Goal: Book appointment/travel/reservation

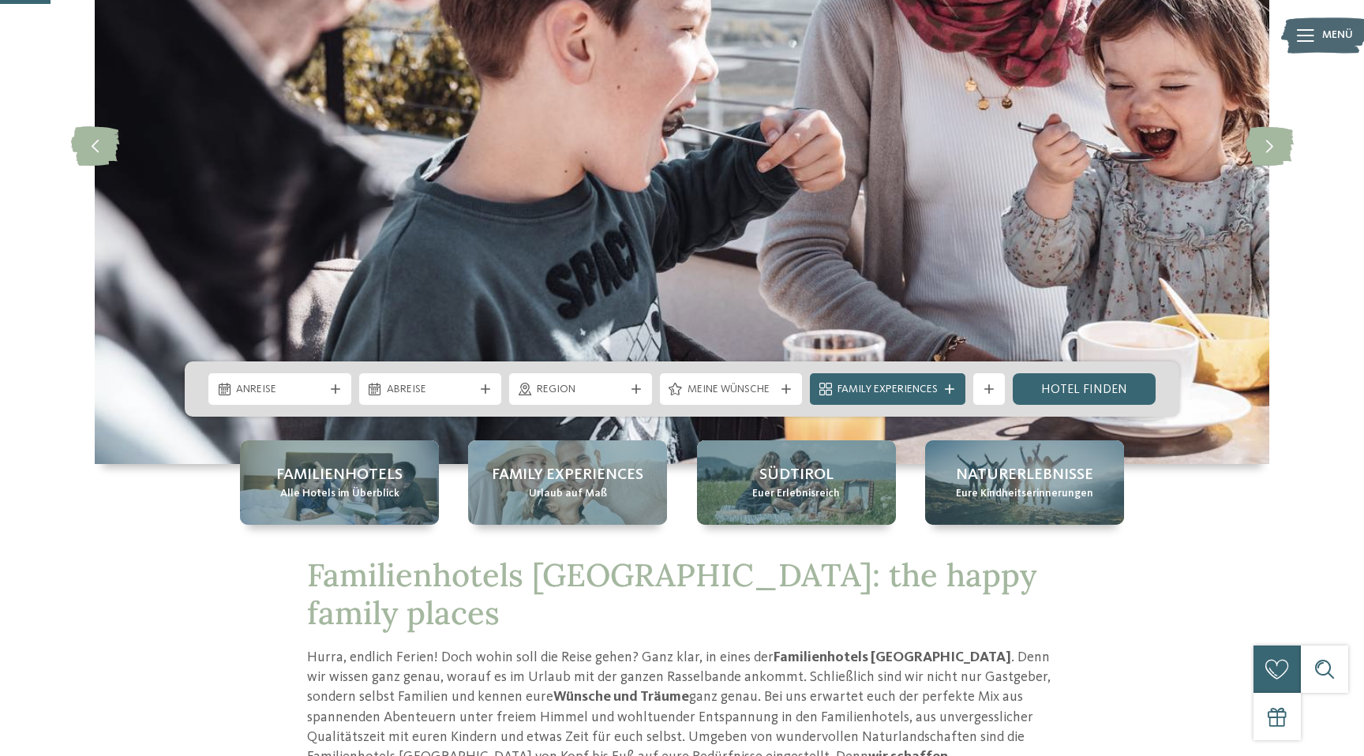
click at [282, 394] on span "Anreise" at bounding box center [280, 390] width 88 height 16
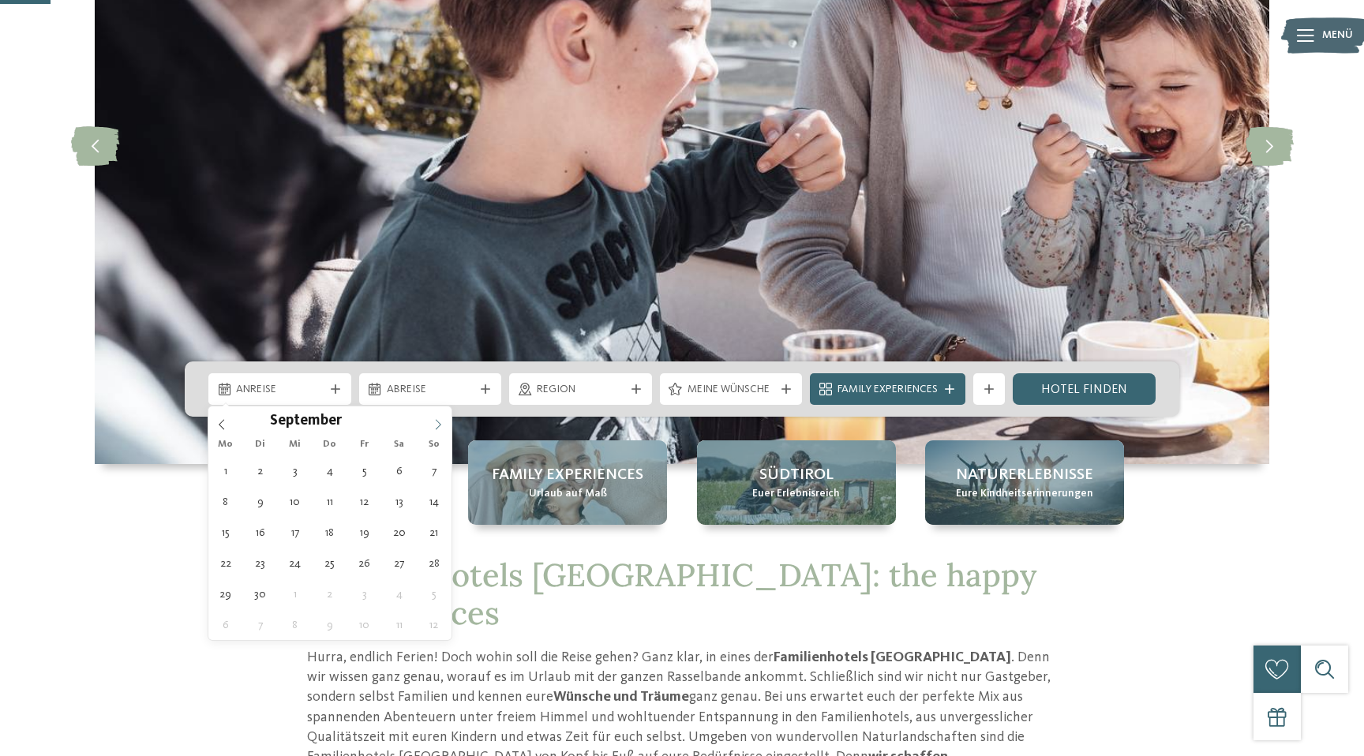
click at [433, 429] on icon at bounding box center [438, 424] width 11 height 11
type div "23.09.2025"
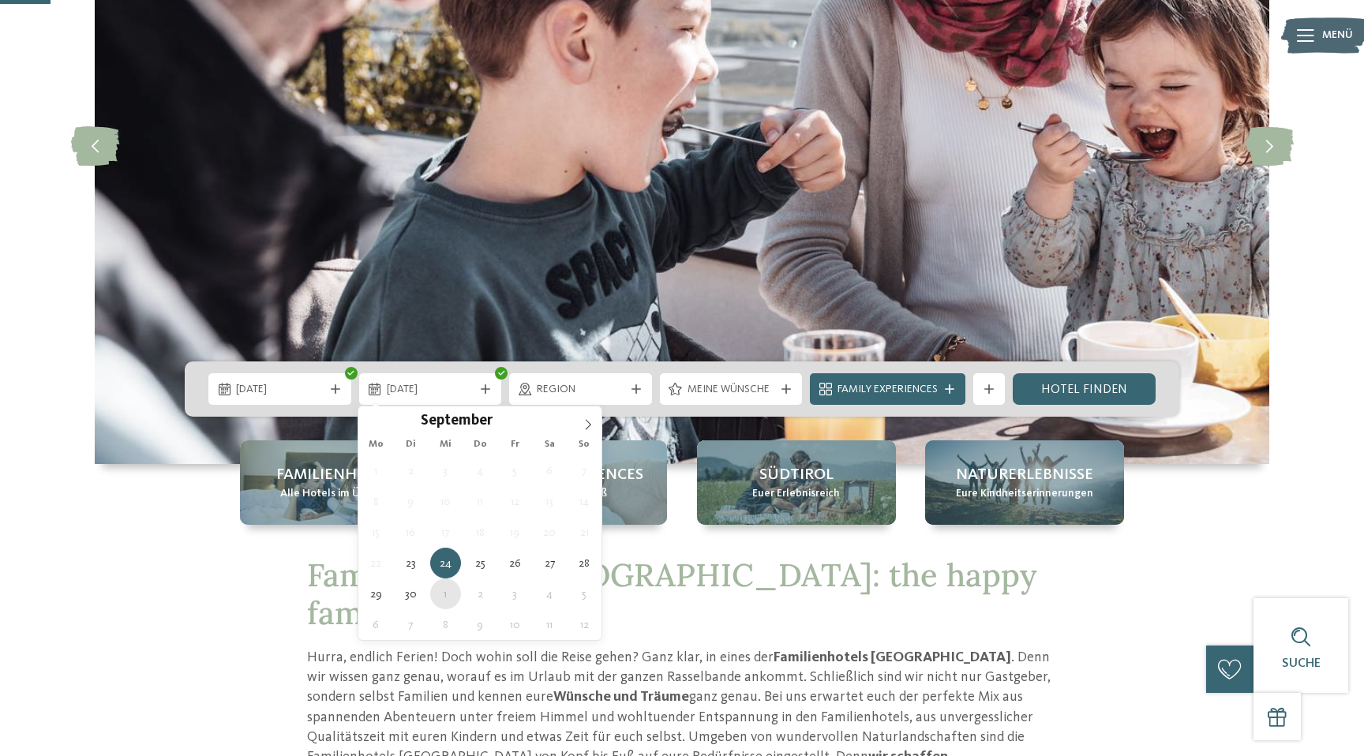
type div "01.10.2025"
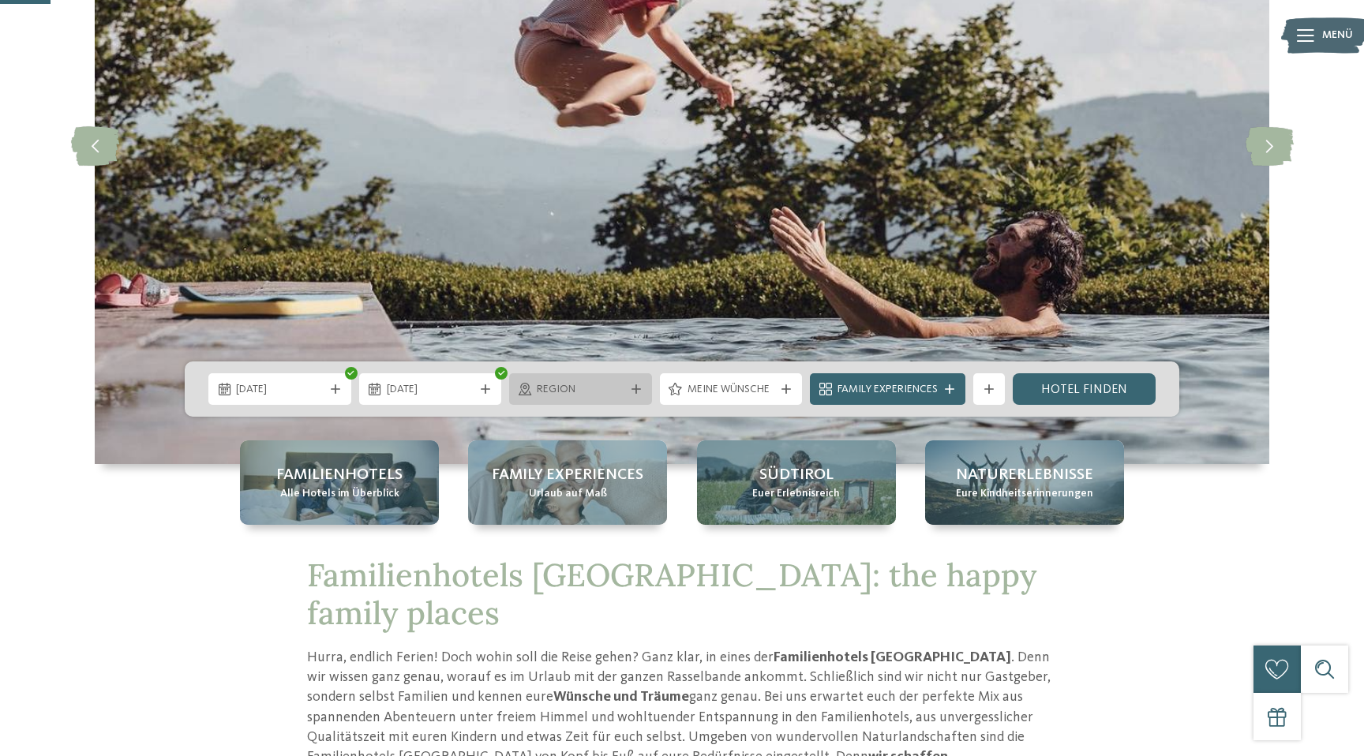
click at [624, 388] on div "Region" at bounding box center [581, 388] width 96 height 17
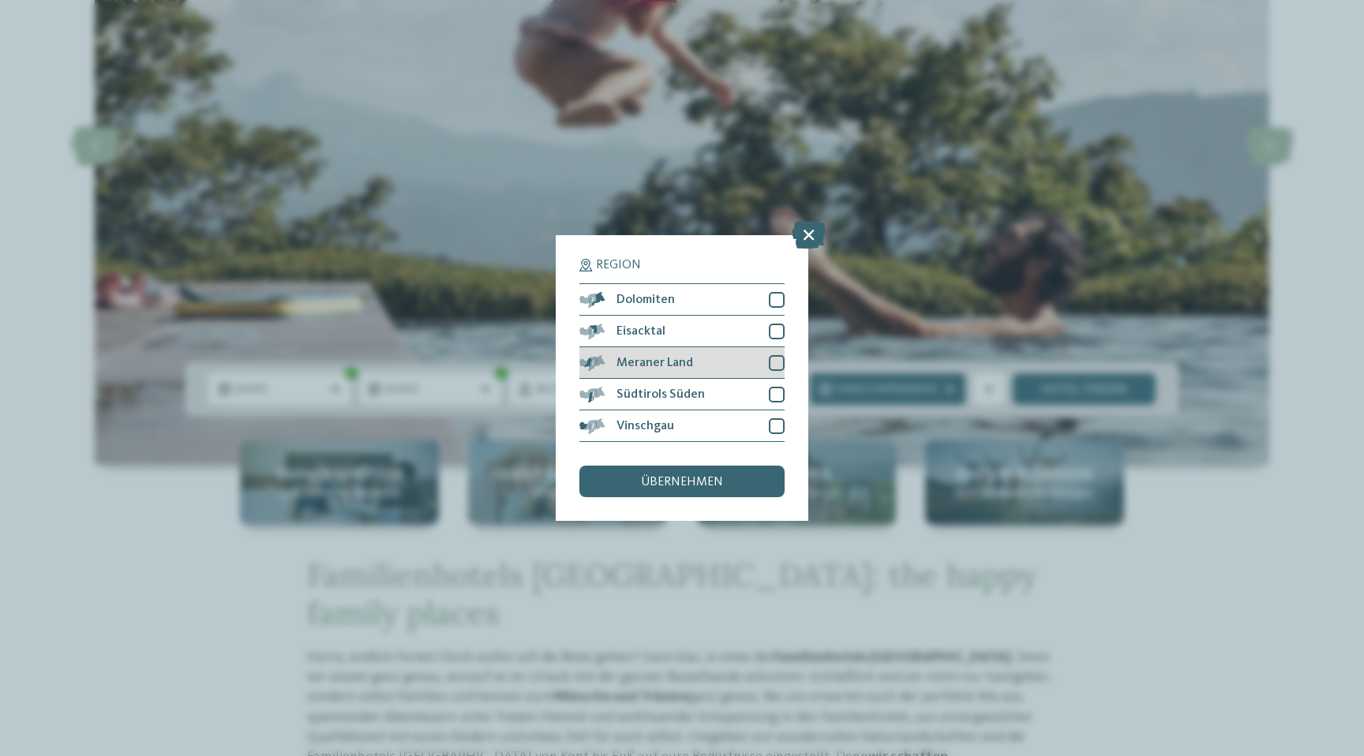
click at [740, 369] on div "Meraner Land" at bounding box center [681, 363] width 205 height 32
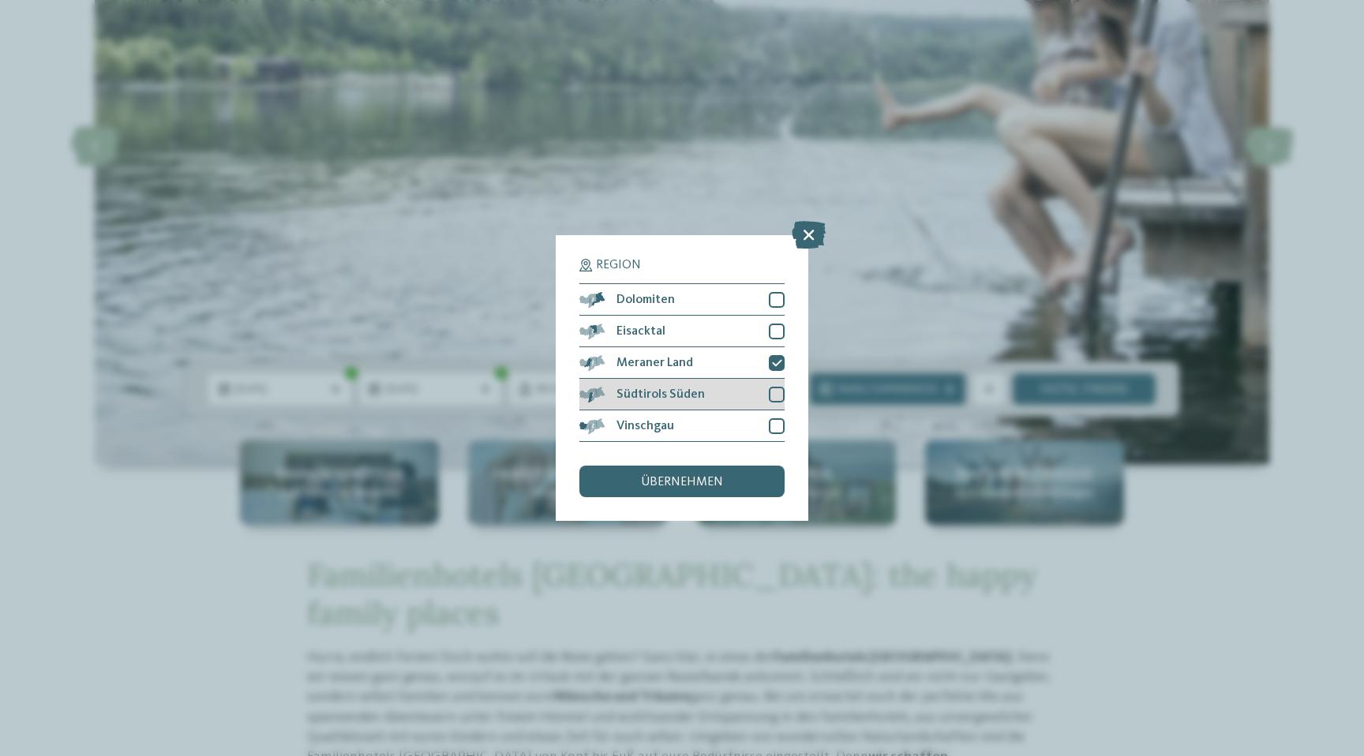
click at [770, 387] on div at bounding box center [777, 395] width 16 height 16
click at [763, 486] on div "übernehmen" at bounding box center [681, 482] width 205 height 32
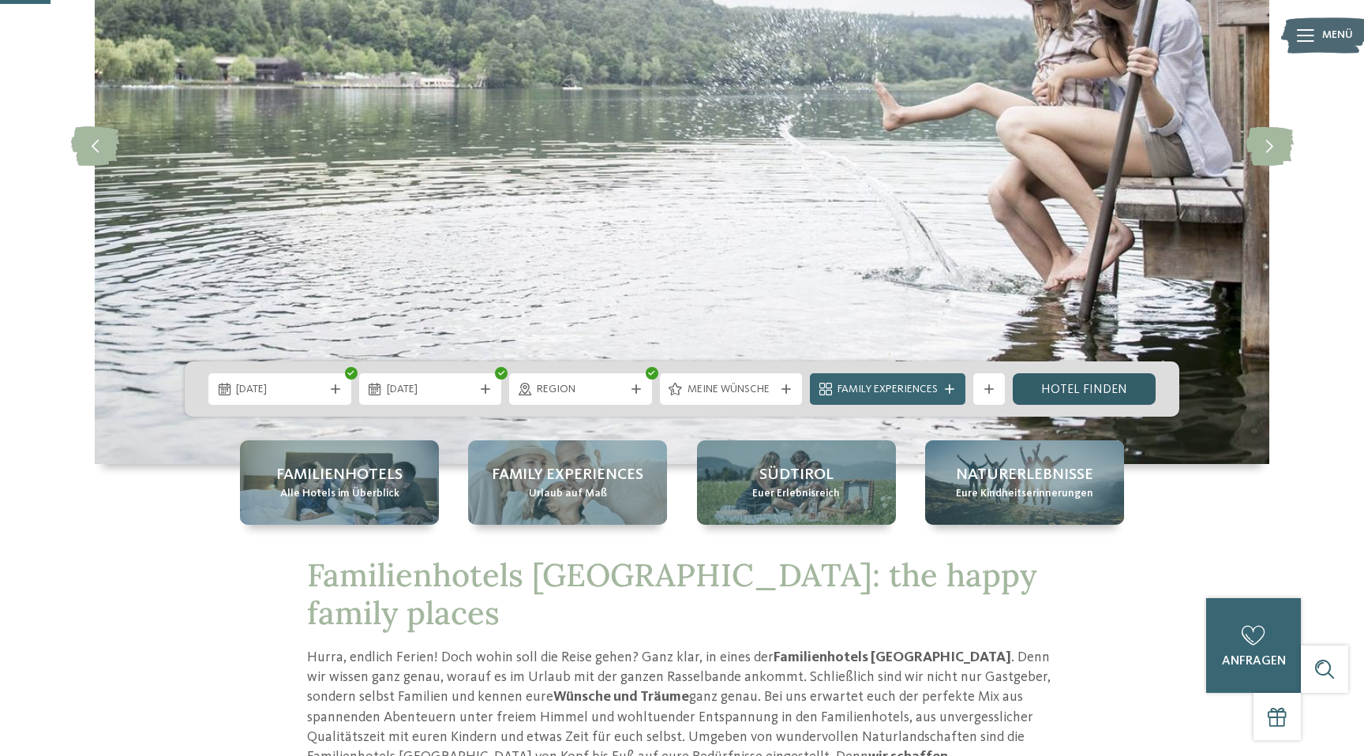
click at [1080, 397] on link "Hotel finden" at bounding box center [1084, 389] width 143 height 32
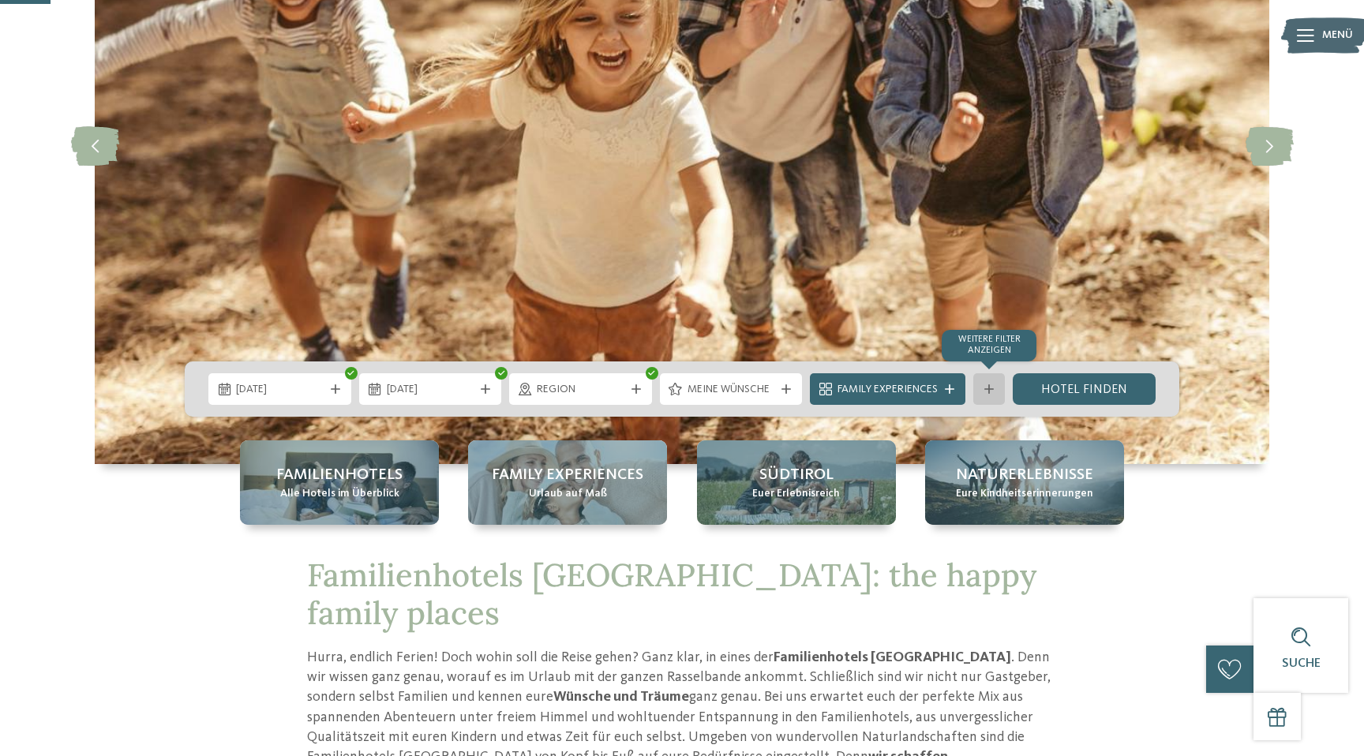
click at [998, 392] on div "Weitere Filter anzeigen" at bounding box center [989, 389] width 32 height 32
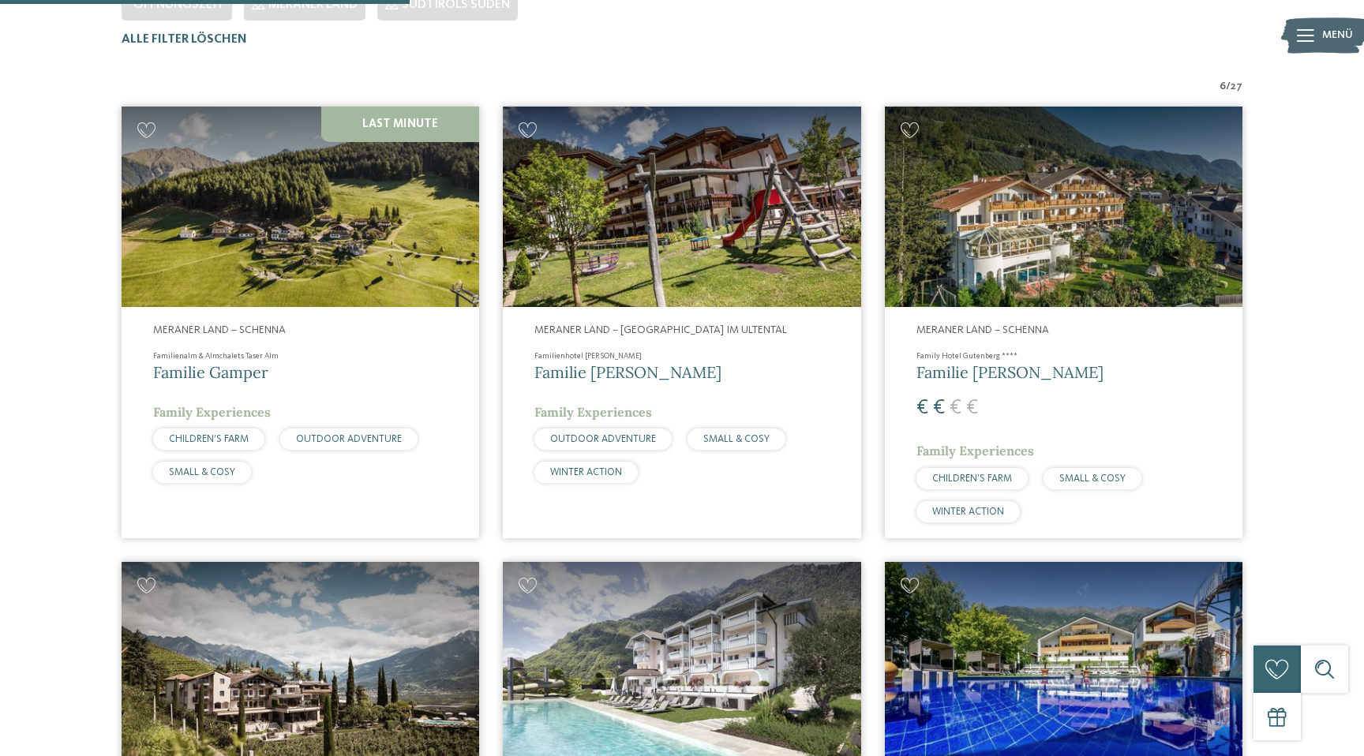
scroll to position [517, 0]
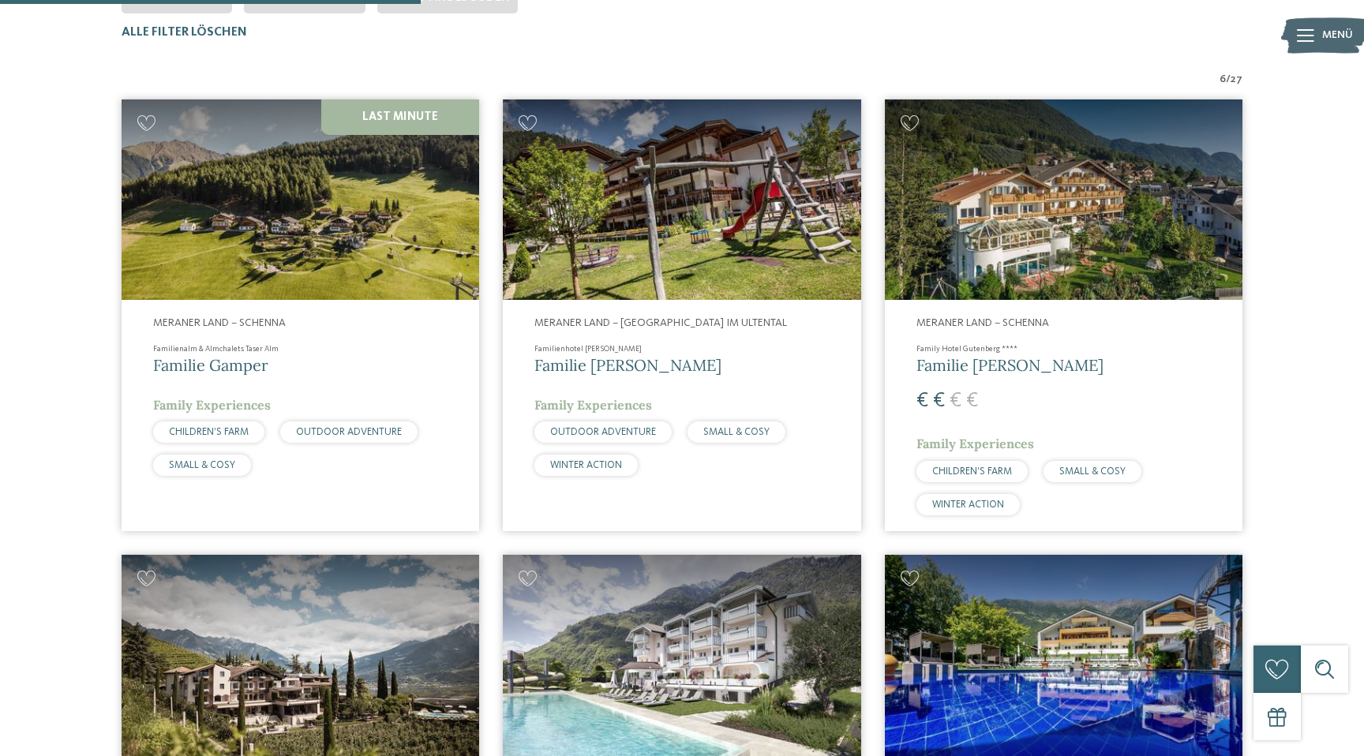
click at [1351, 382] on div "Familienhotels Südtirol – von Familien für Familien Die Expertinnen und Experte…" at bounding box center [682, 339] width 1364 height 1492
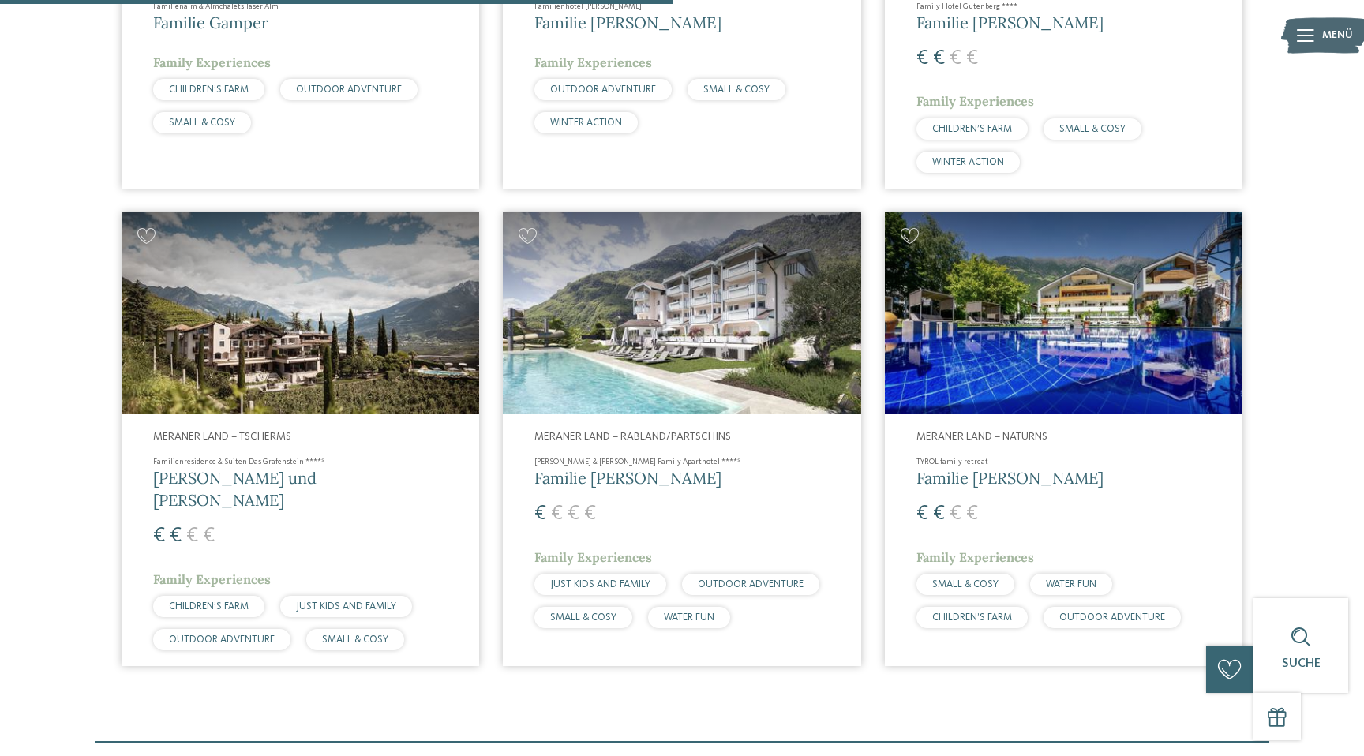
scroll to position [896, 0]
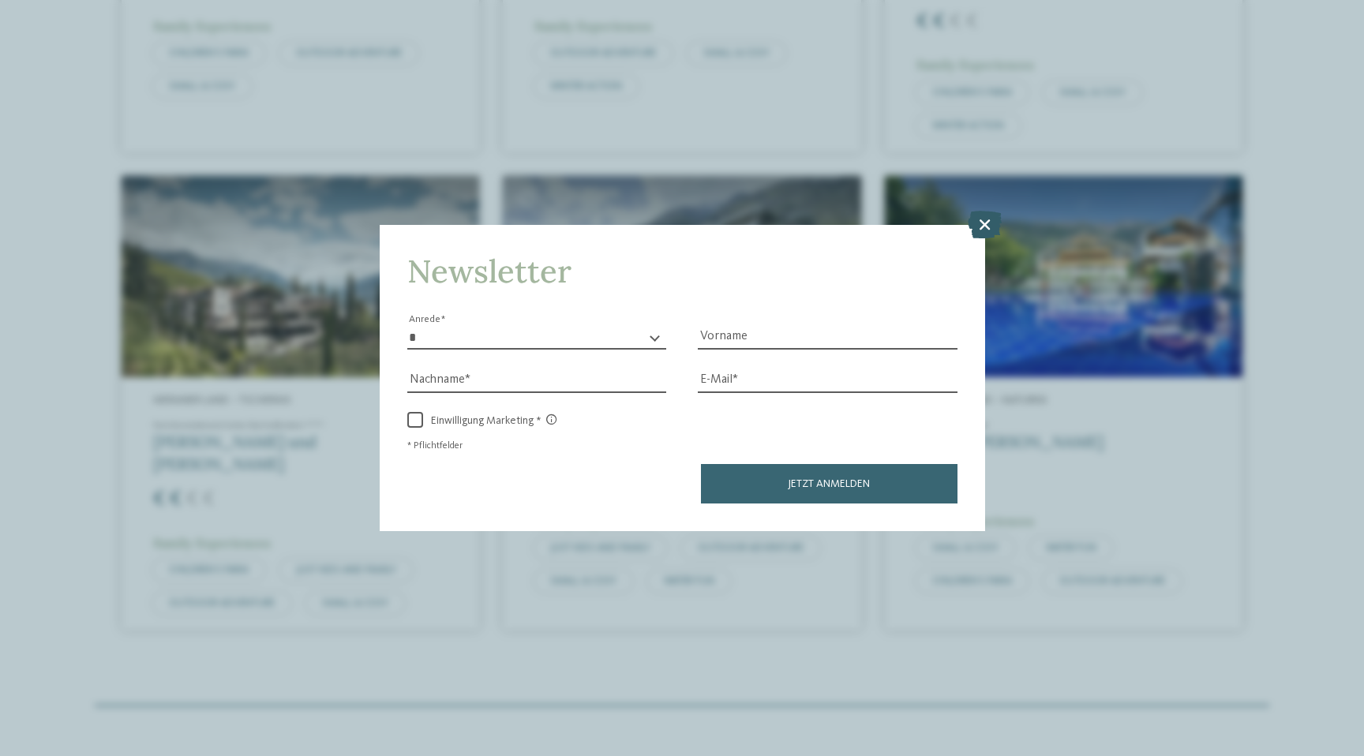
click at [988, 222] on icon at bounding box center [985, 224] width 34 height 28
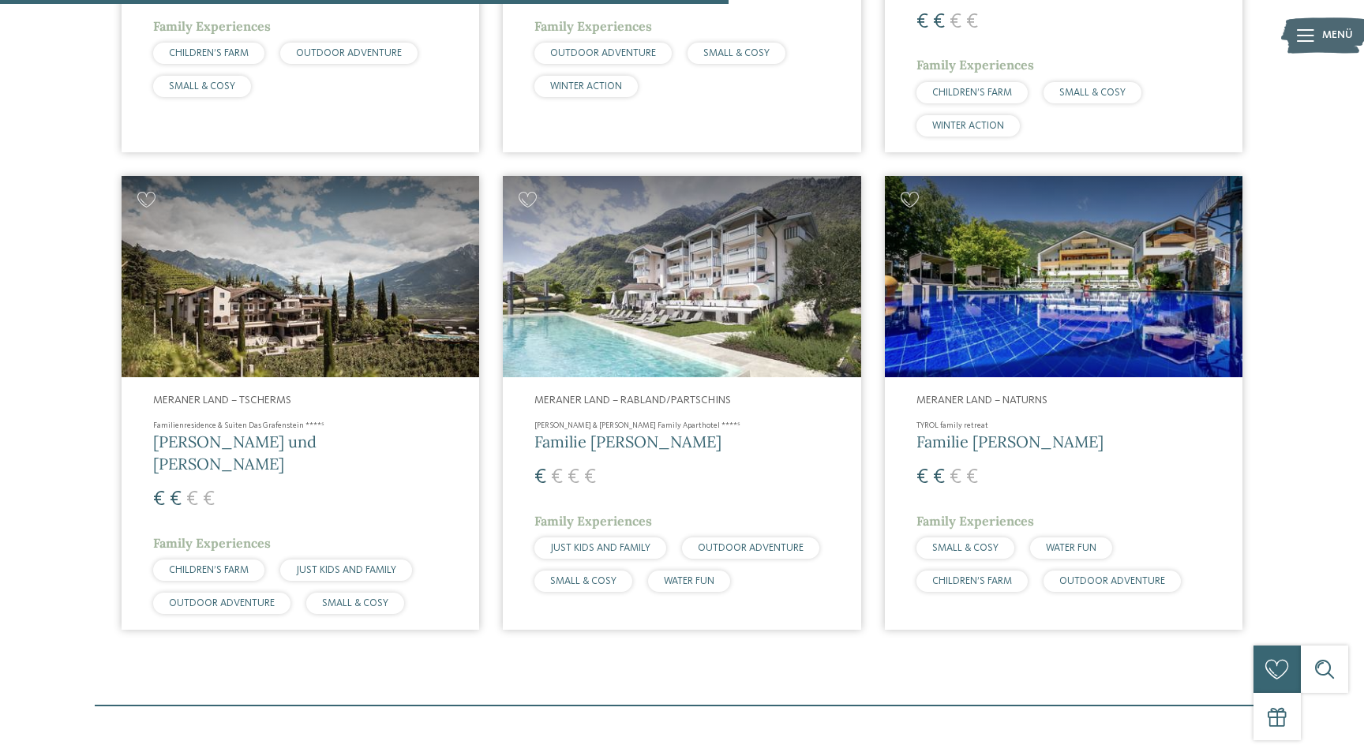
click at [1038, 280] on img at bounding box center [1064, 276] width 358 height 201
click at [957, 401] on span "Meraner Land – Naturns" at bounding box center [981, 400] width 131 height 11
click at [1066, 337] on img at bounding box center [1064, 276] width 358 height 201
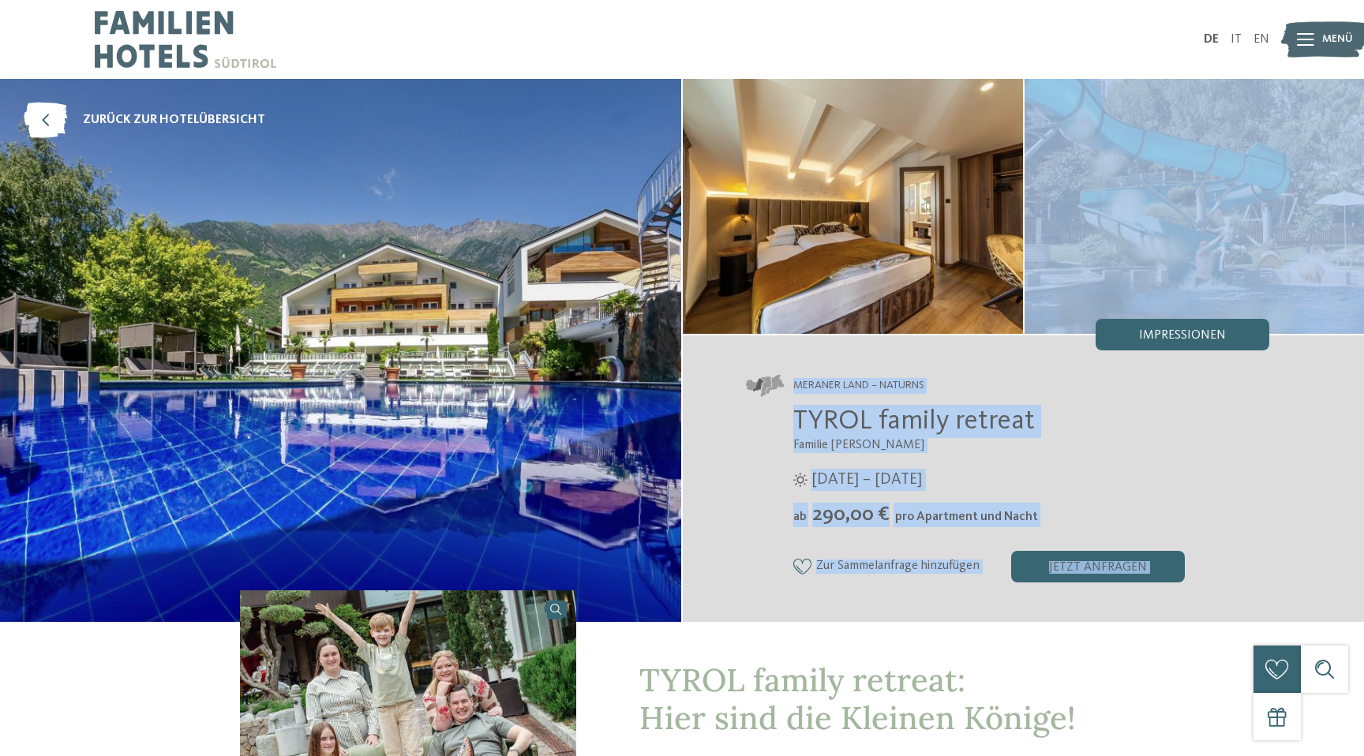
drag, startPoint x: 1214, startPoint y: 321, endPoint x: 984, endPoint y: 242, distance: 243.6
click at [984, 243] on div "Familie [PERSON_NAME]" at bounding box center [1023, 350] width 682 height 543
click at [116, 126] on span "zurück zur Hotelübersicht" at bounding box center [174, 119] width 182 height 17
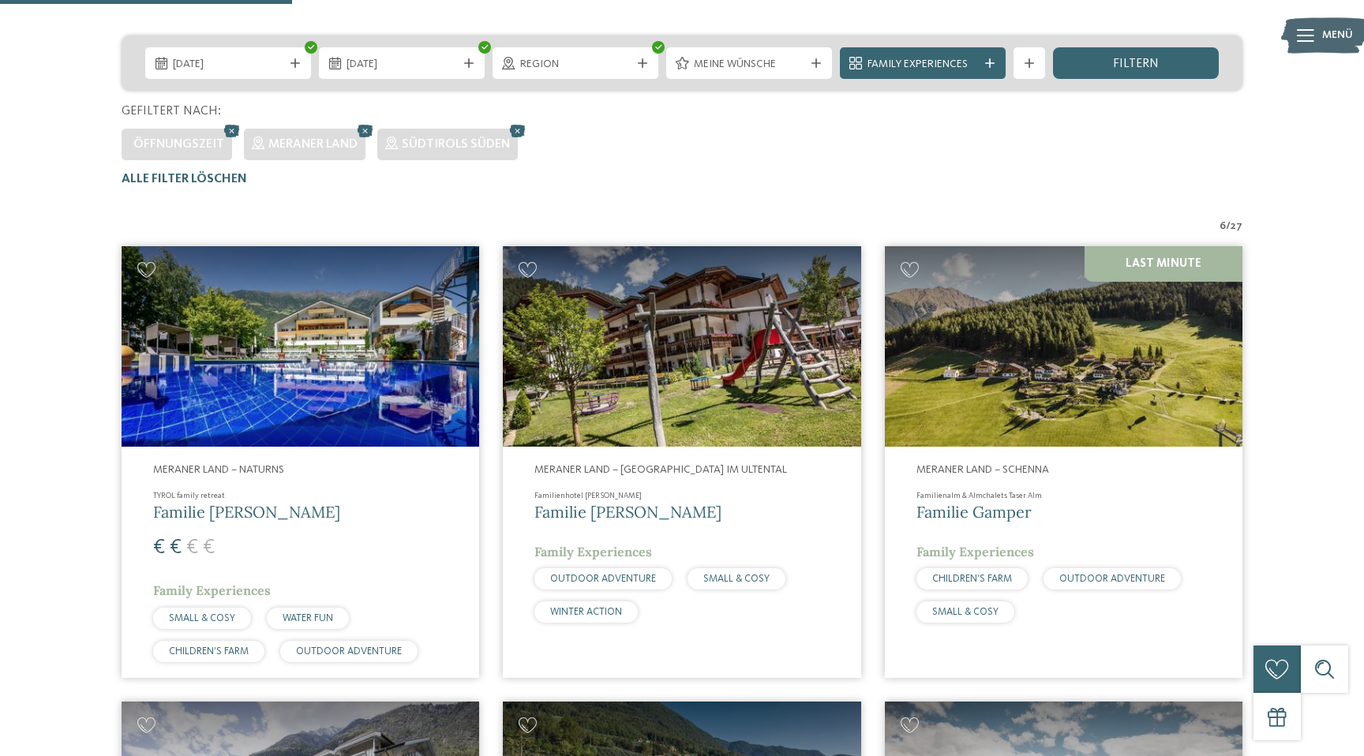
scroll to position [359, 0]
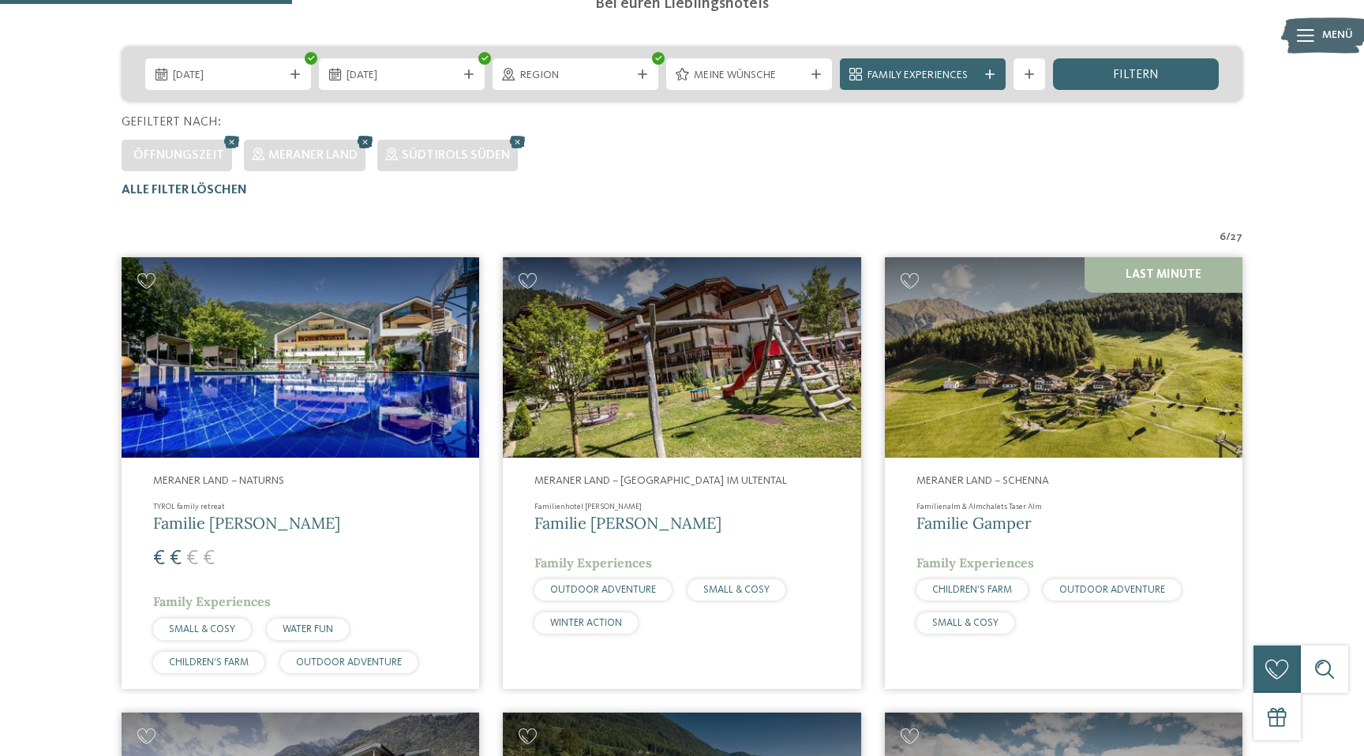
click at [368, 148] on icon at bounding box center [366, 142] width 24 height 21
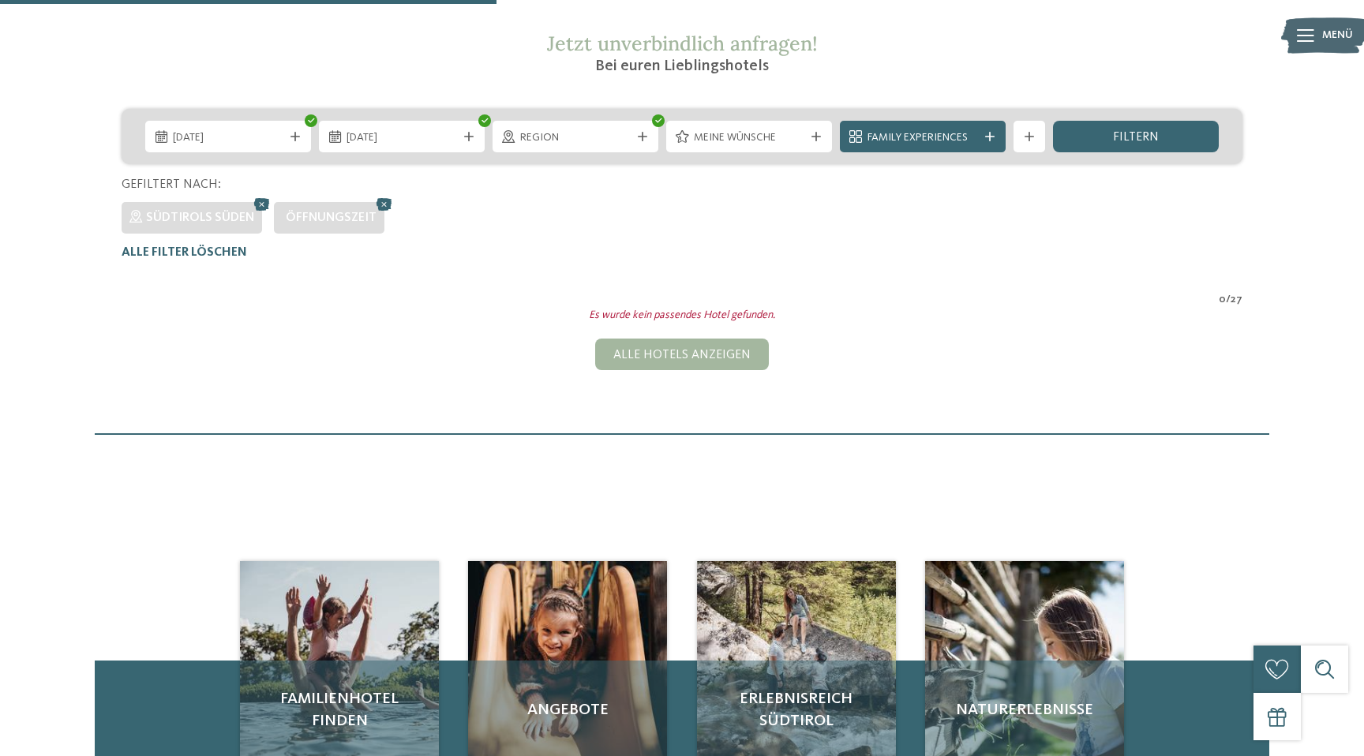
scroll to position [296, 0]
click at [258, 209] on icon at bounding box center [262, 205] width 24 height 21
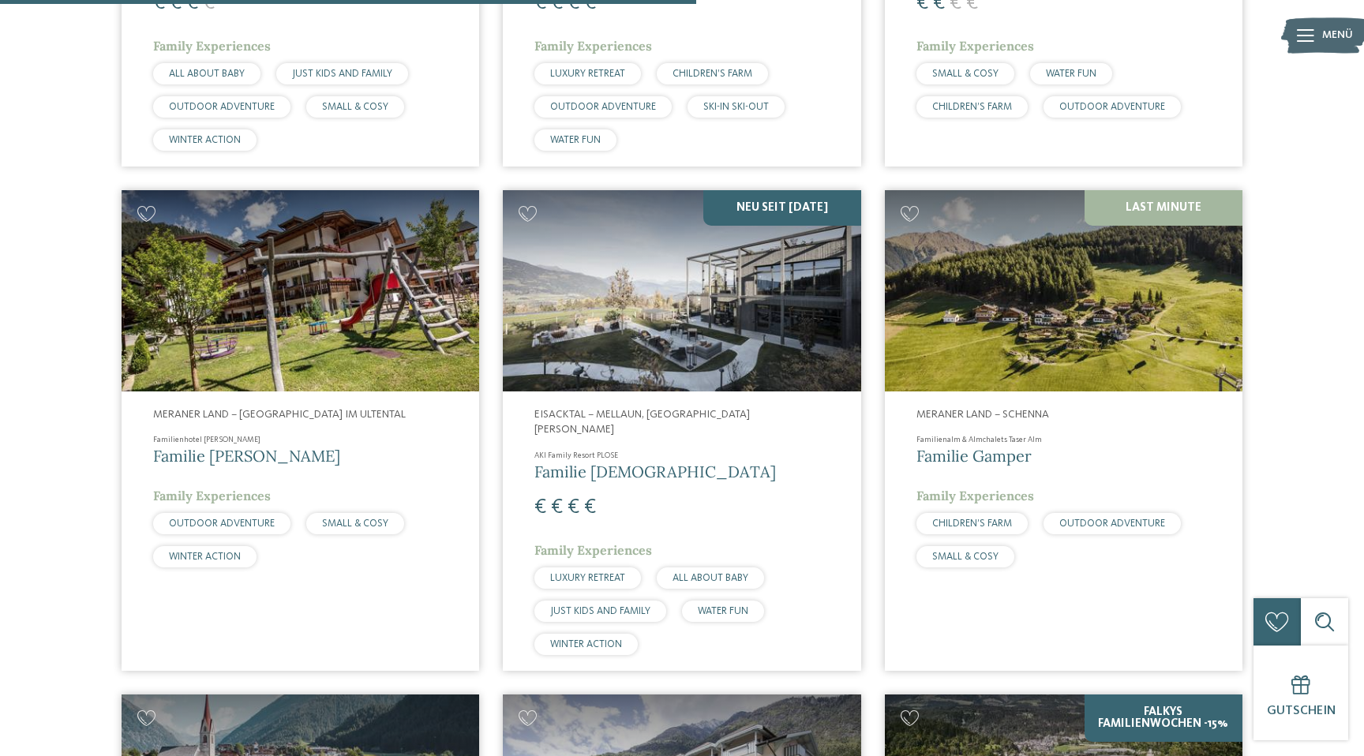
scroll to position [2380, 0]
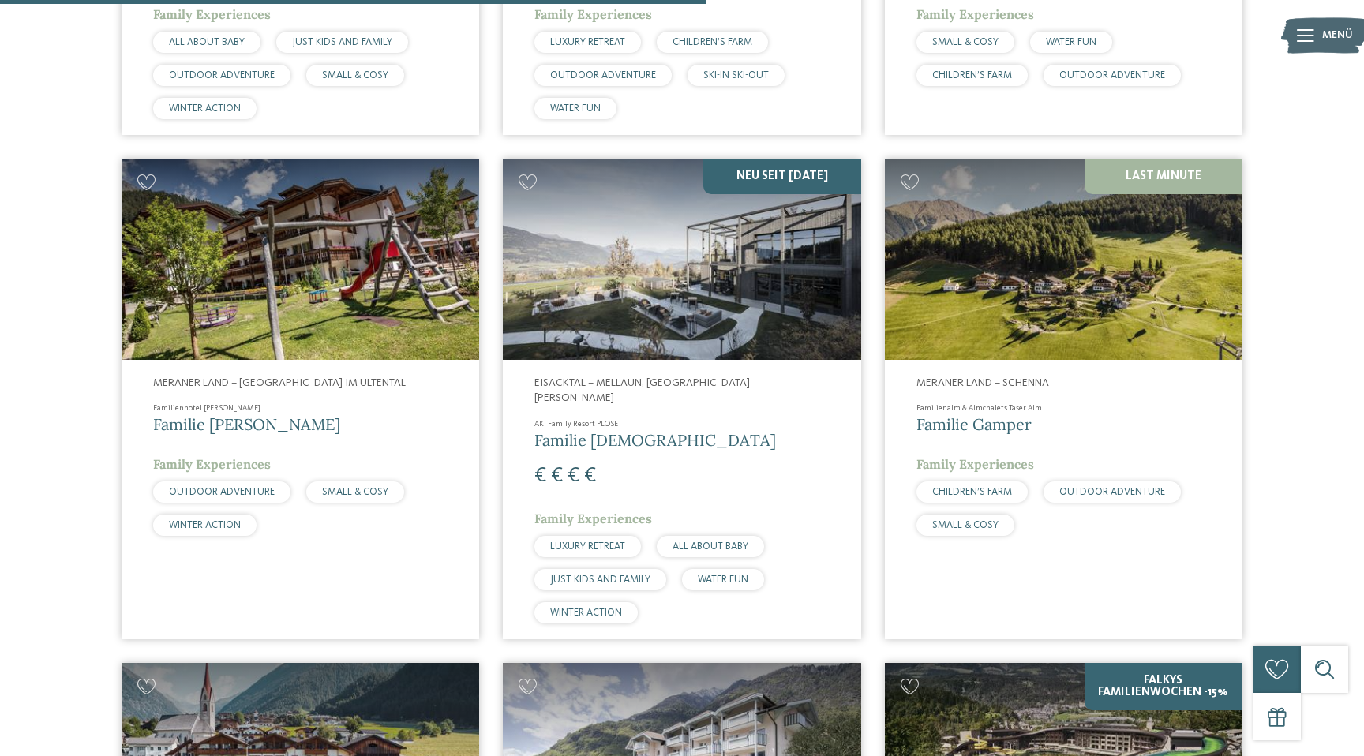
click at [751, 332] on img at bounding box center [682, 259] width 358 height 201
click at [697, 373] on div "Eisacktal – Mellaun, St. Andrä Brixen AKI Family Resort PLOSE Familie Sanoner €…" at bounding box center [682, 499] width 358 height 279
click at [631, 396] on div "Eisacktal – Mellaun, St. Andrä Brixen AKI Family Resort PLOSE Familie Sanoner €…" at bounding box center [682, 499] width 358 height 279
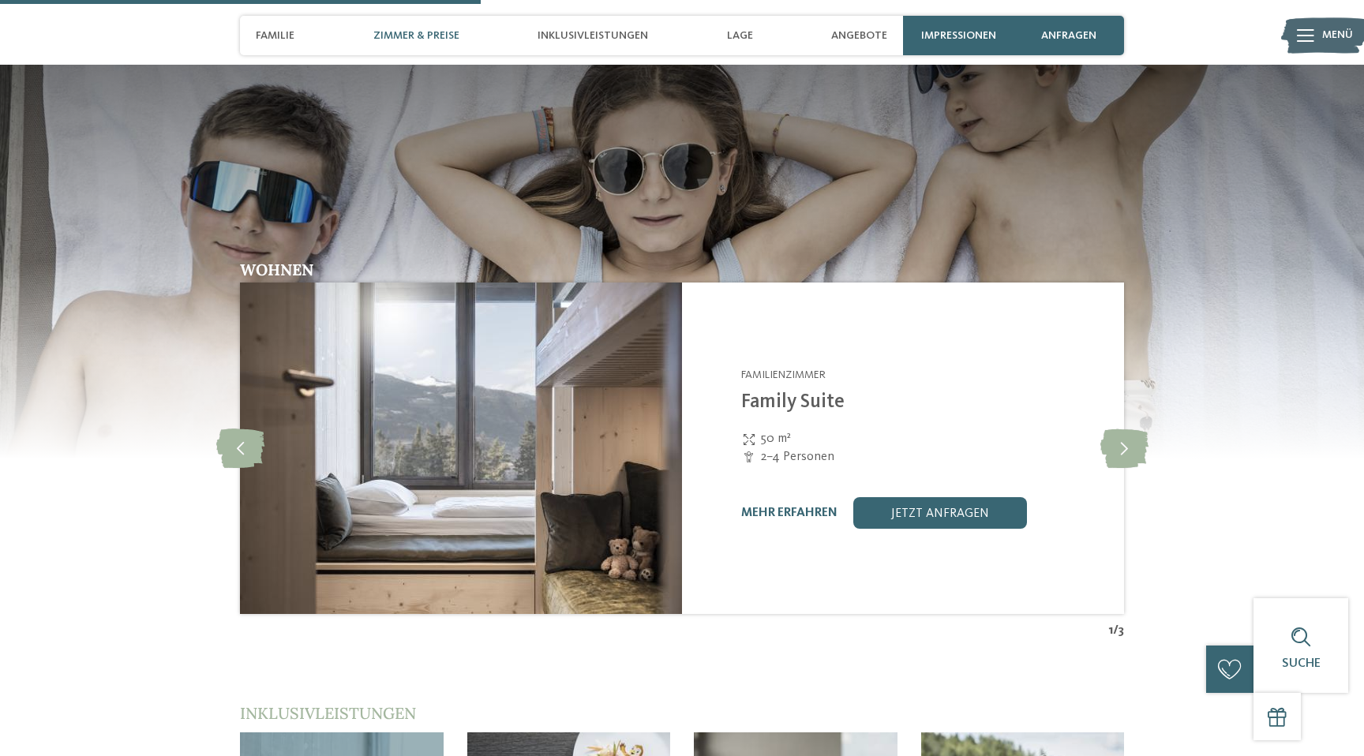
scroll to position [1863, 0]
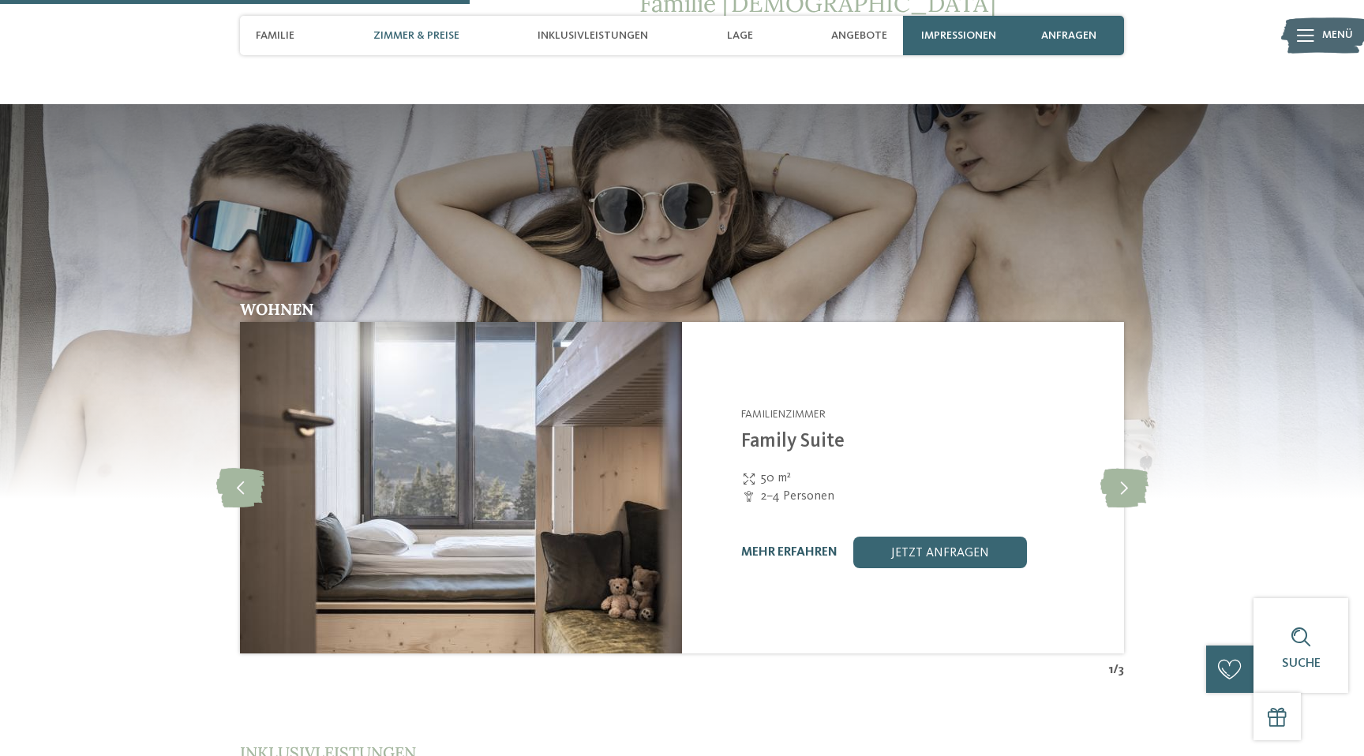
click at [789, 546] on link "mehr erfahren" at bounding box center [789, 552] width 96 height 13
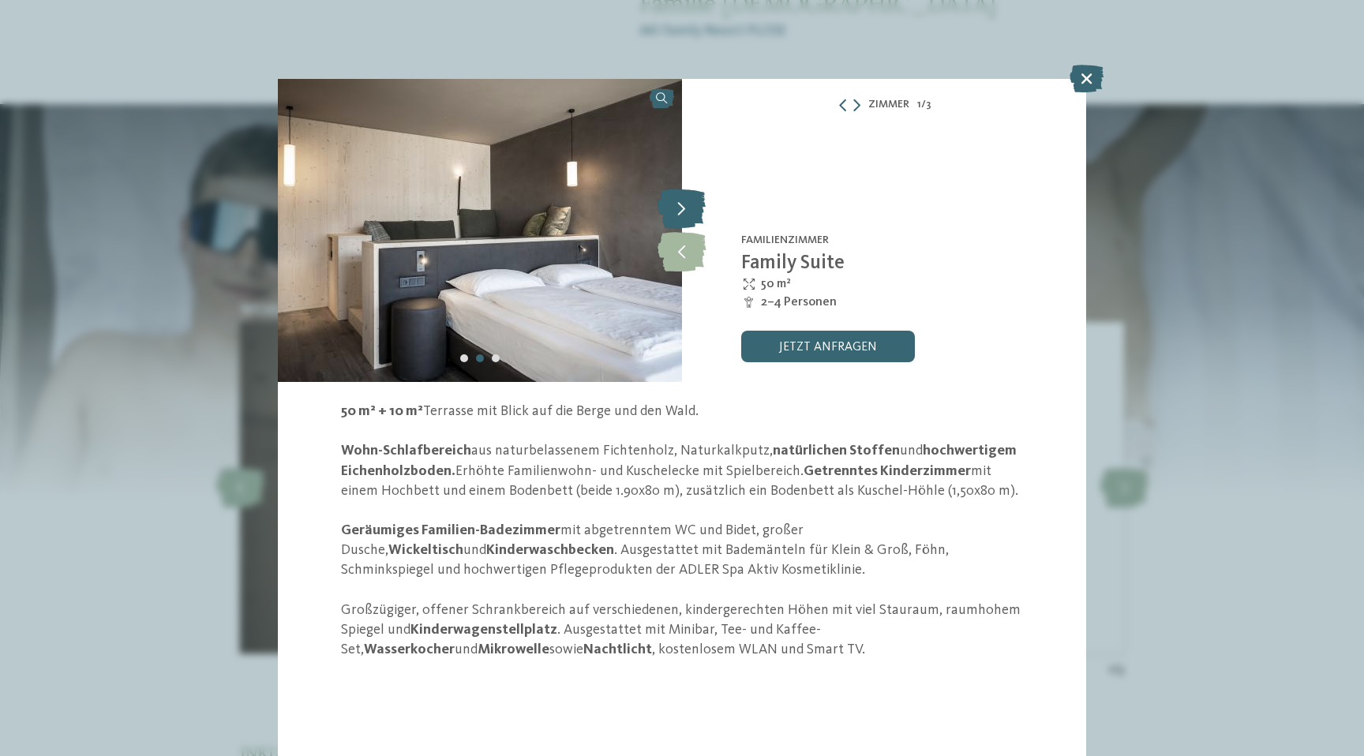
click at [676, 223] on icon at bounding box center [682, 208] width 48 height 39
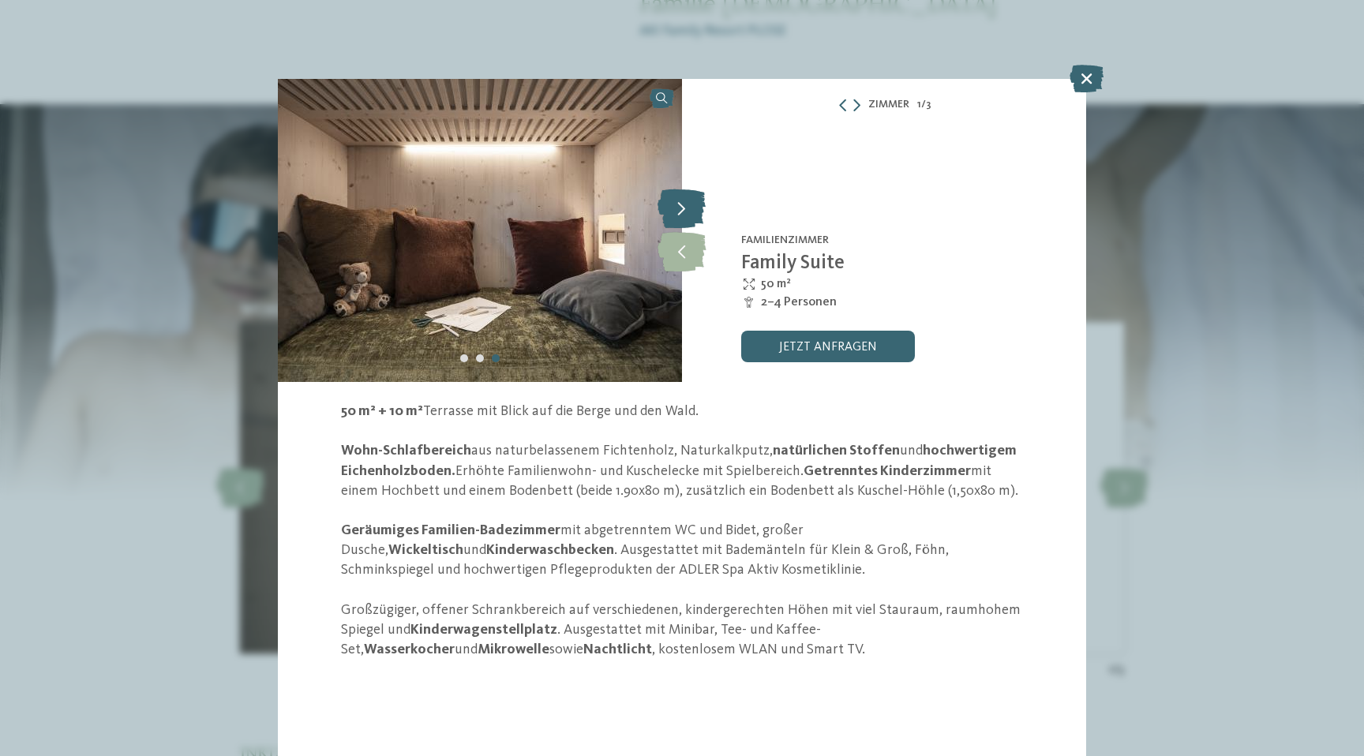
click at [676, 223] on icon at bounding box center [682, 208] width 48 height 39
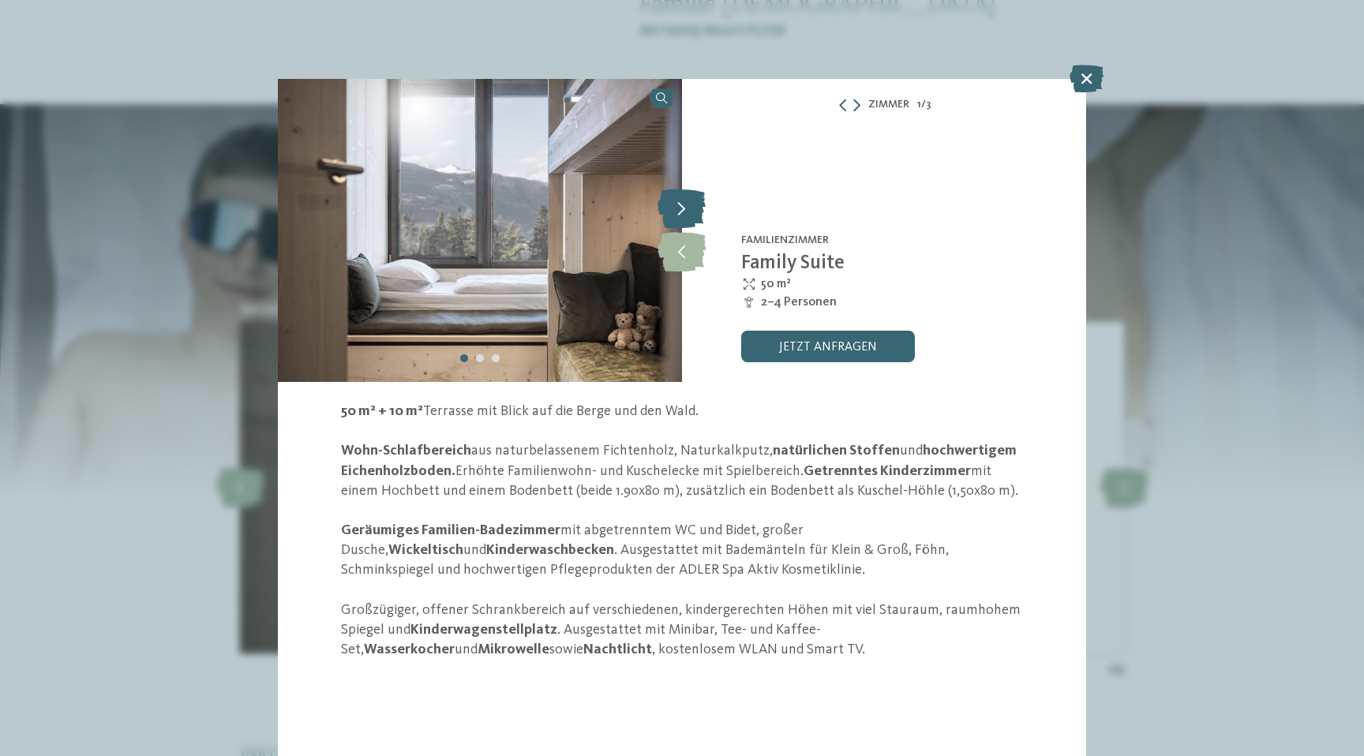
click at [676, 223] on icon at bounding box center [682, 208] width 48 height 39
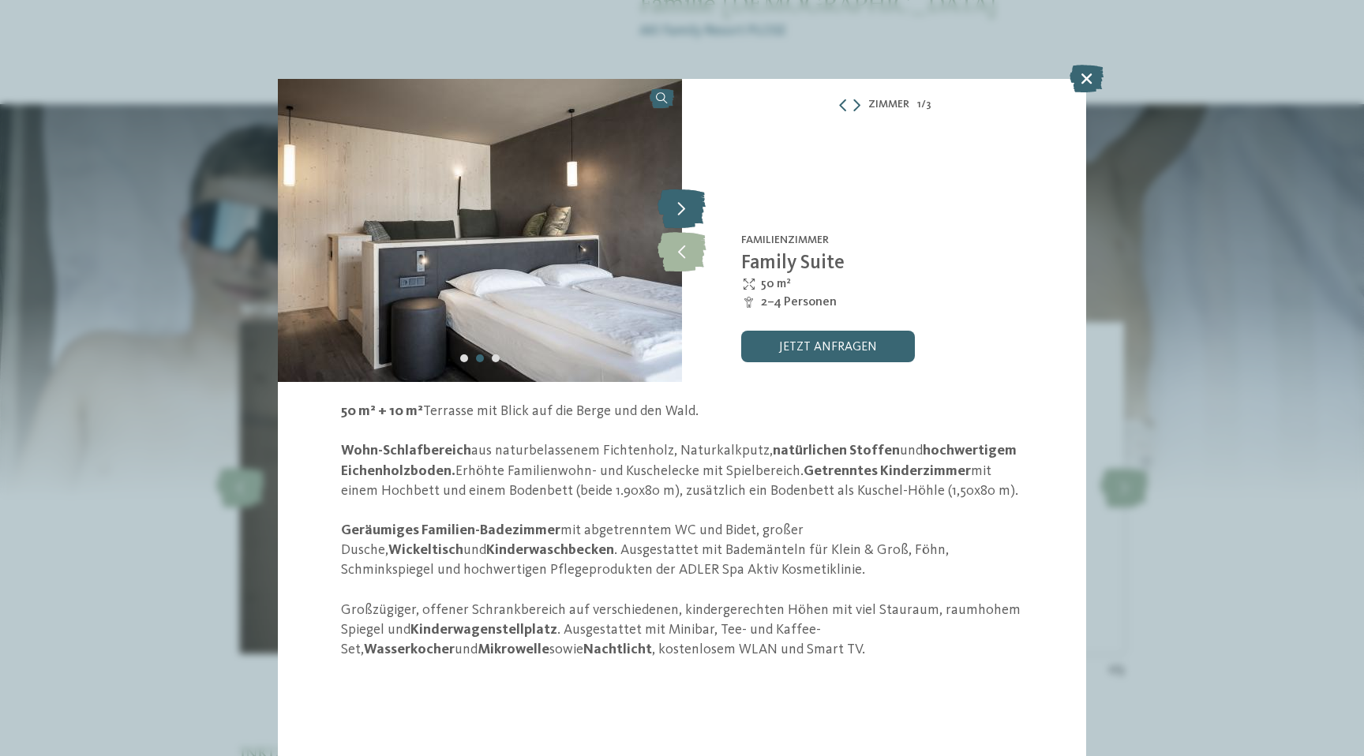
click at [676, 223] on icon at bounding box center [682, 208] width 48 height 39
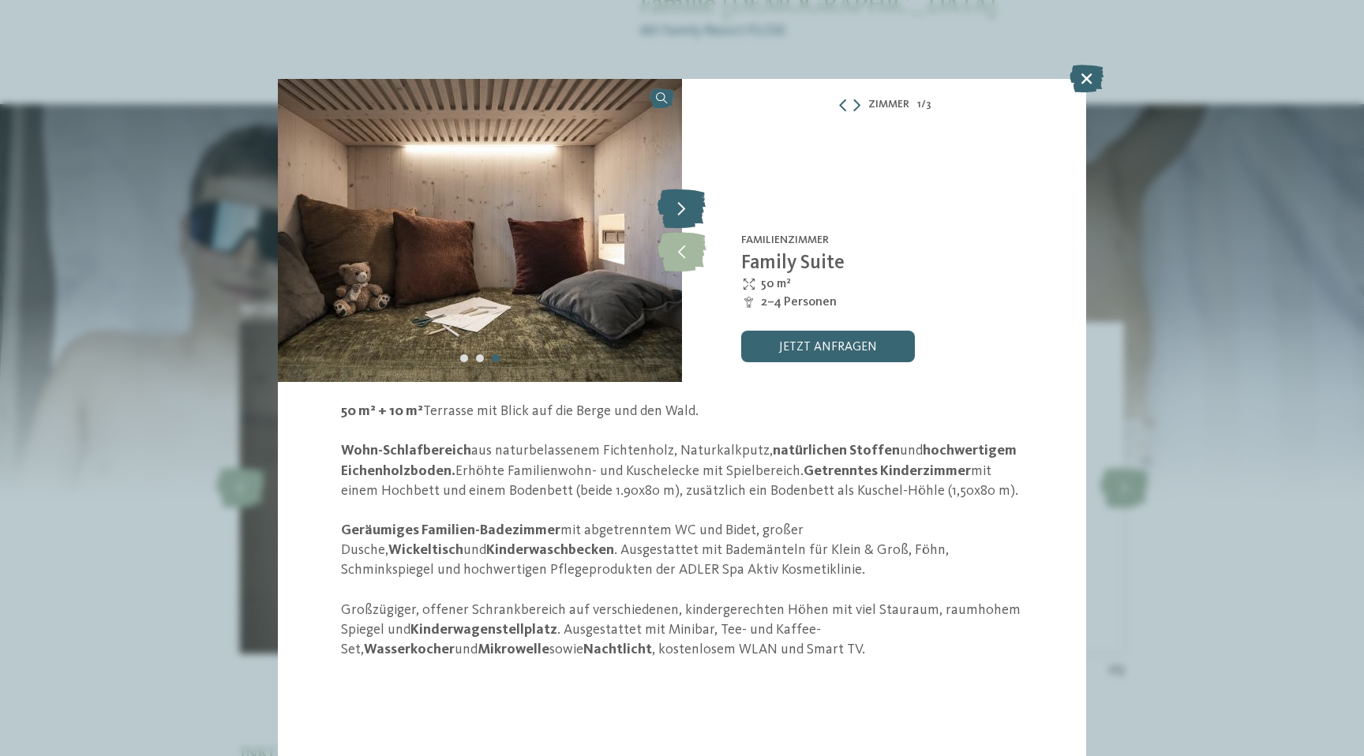
click at [676, 223] on icon at bounding box center [682, 208] width 48 height 39
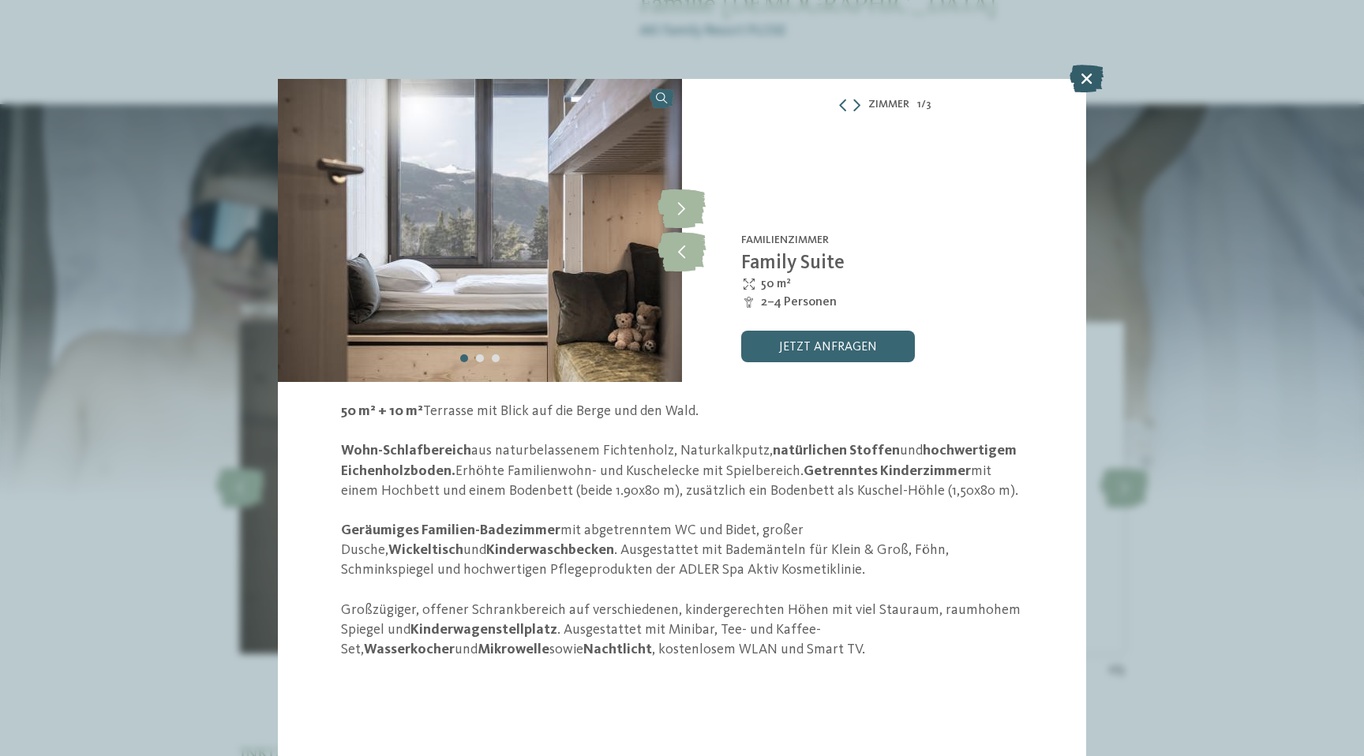
click at [1079, 92] on div at bounding box center [1087, 79] width 34 height 29
